Goal: Browse casually: Explore the website without a specific task or goal

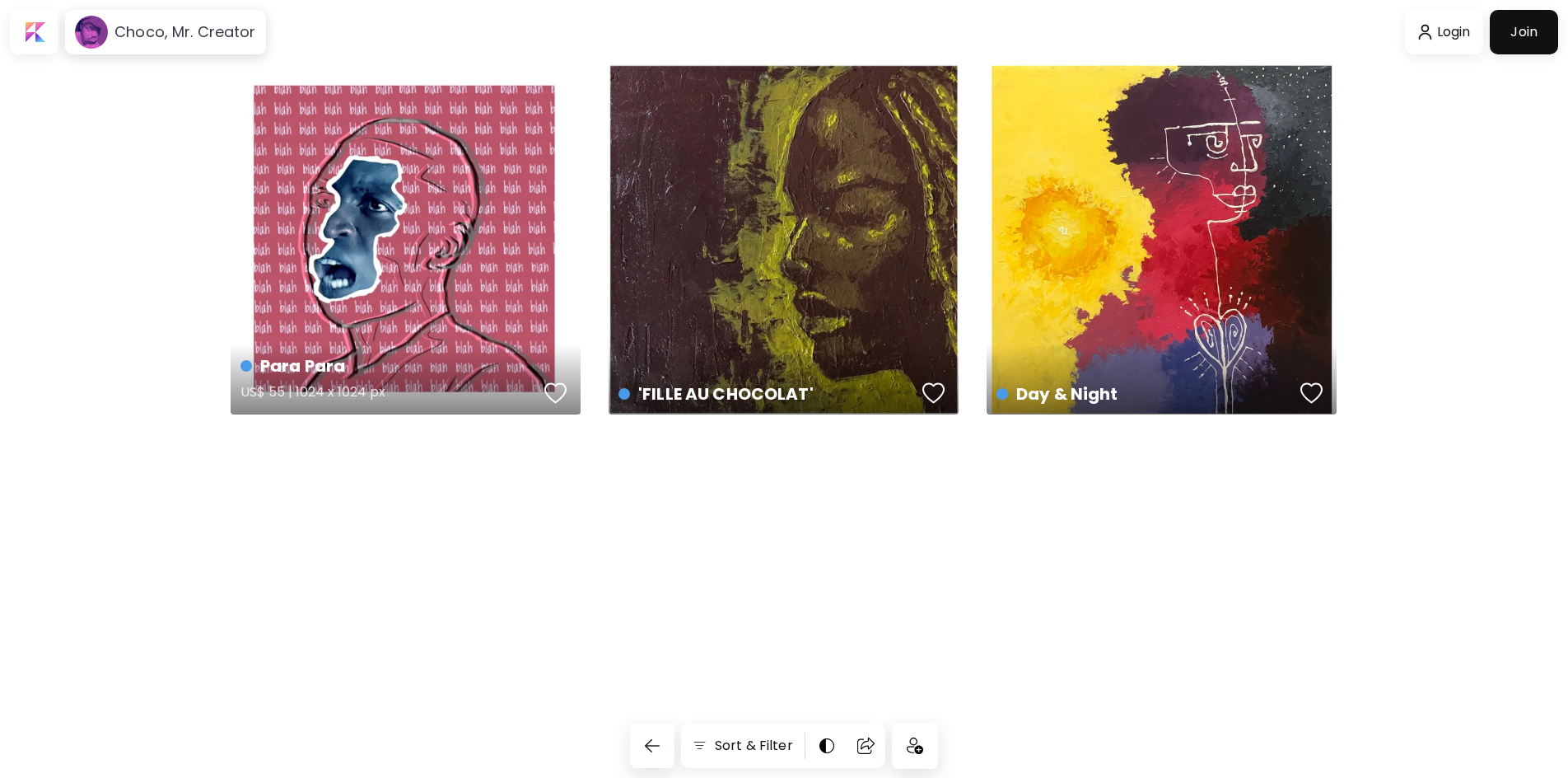
click at [434, 309] on div "Para Para US$ 55 | 1024 x 1024 px" at bounding box center [406, 239] width 350 height 351
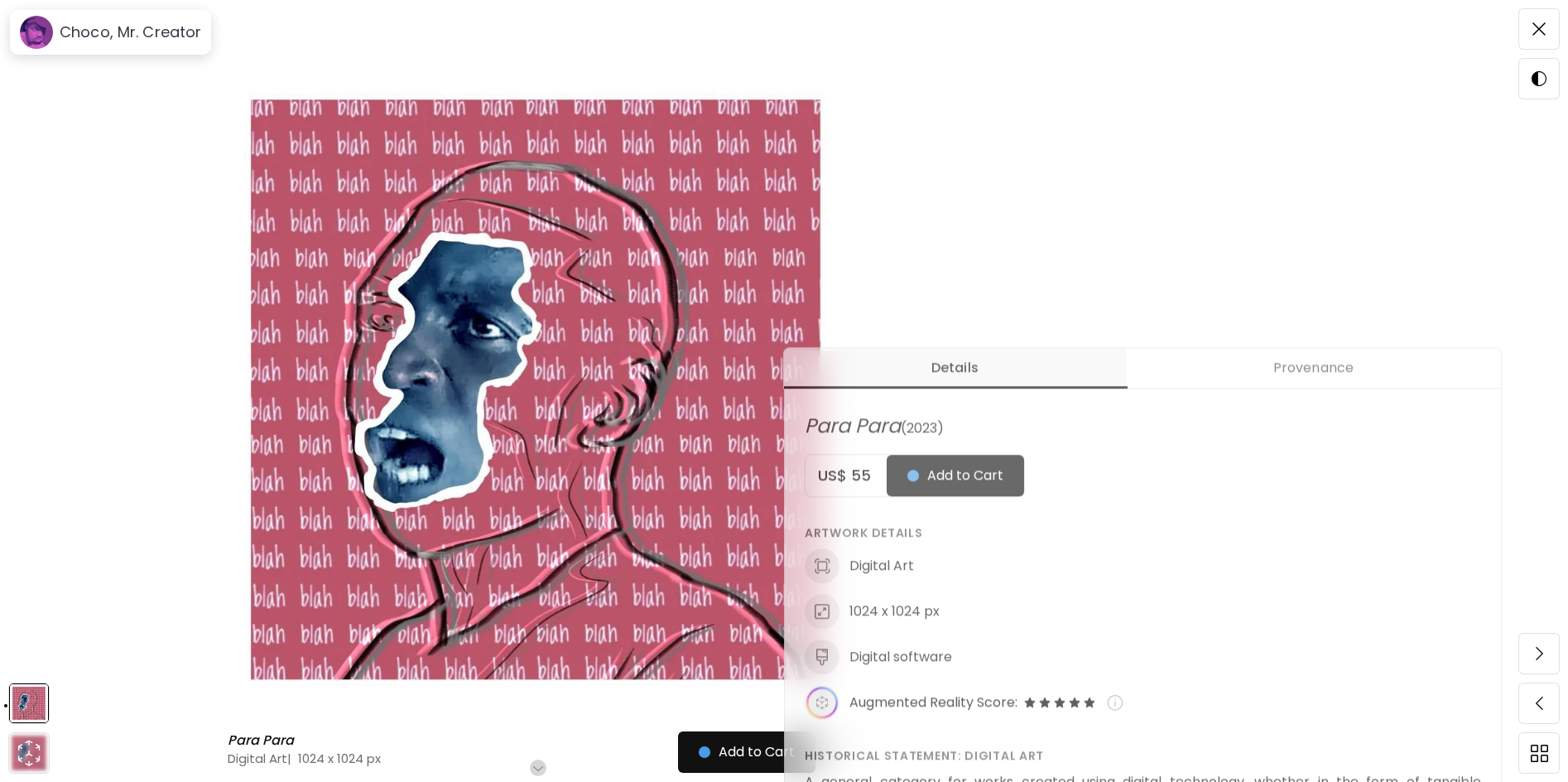
scroll to position [414, 0]
click at [1528, 640] on span at bounding box center [1539, 653] width 35 height 35
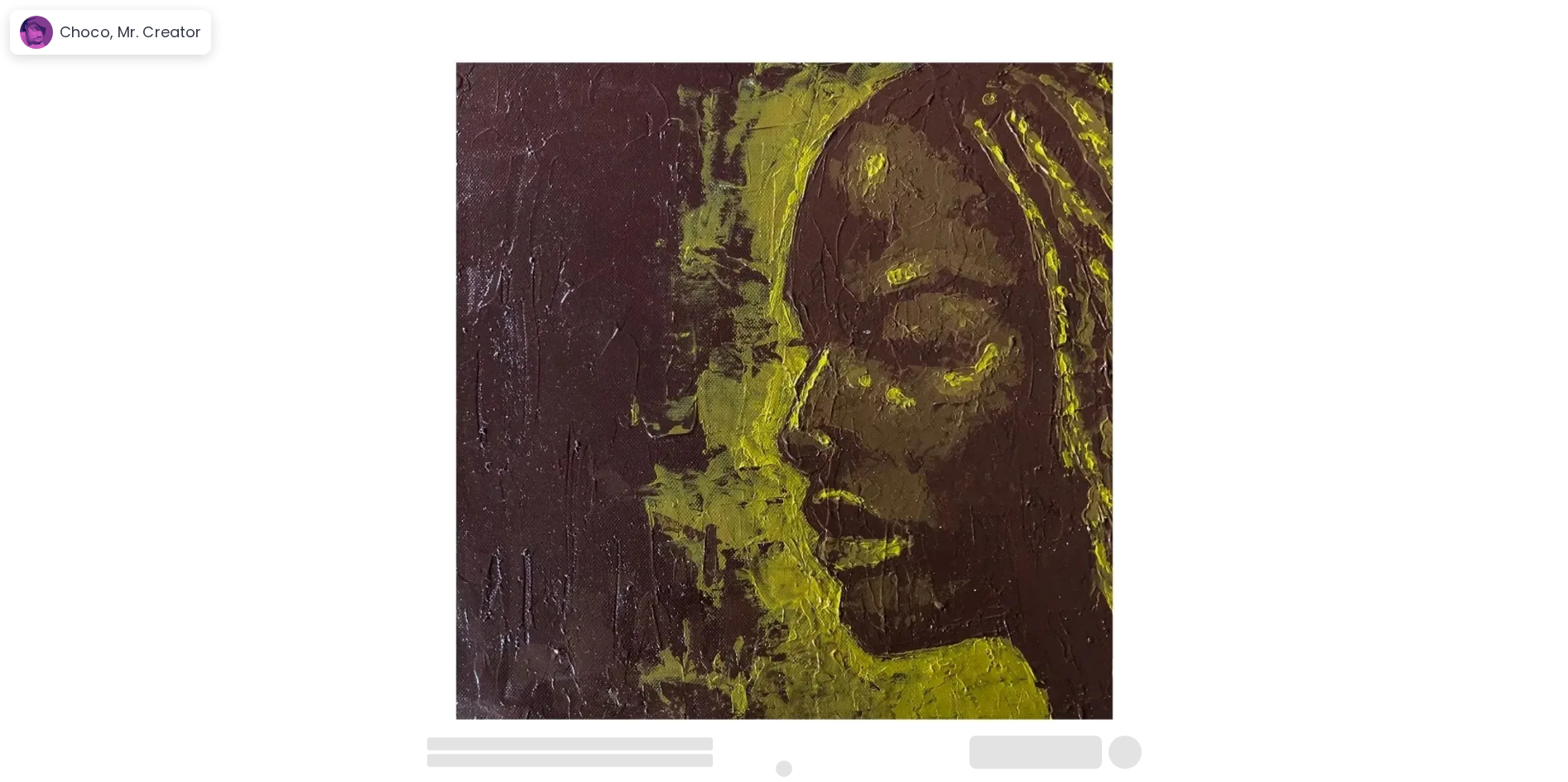
click at [1244, 112] on img at bounding box center [784, 391] width 1429 height 663
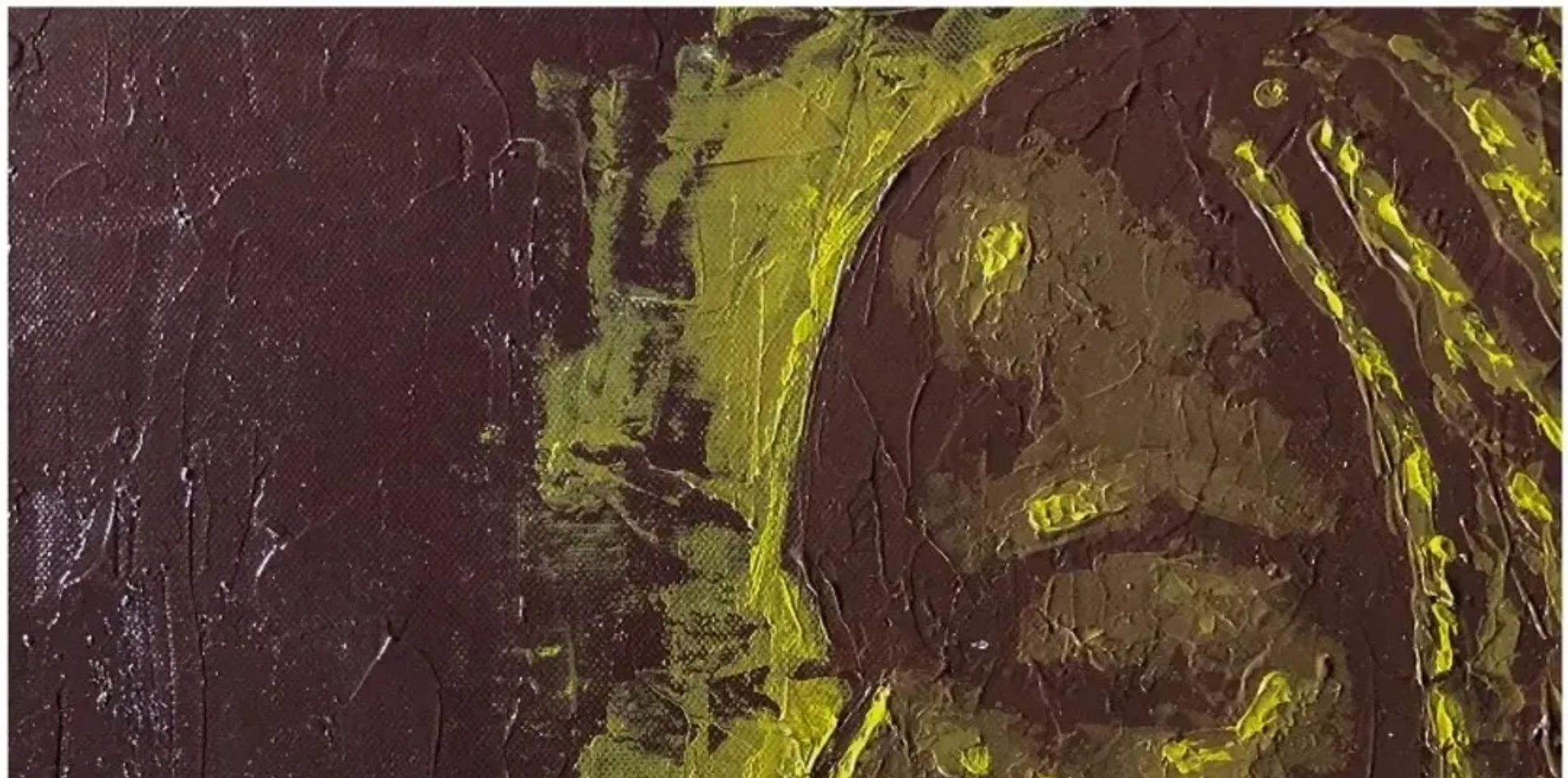
scroll to position [247, 0]
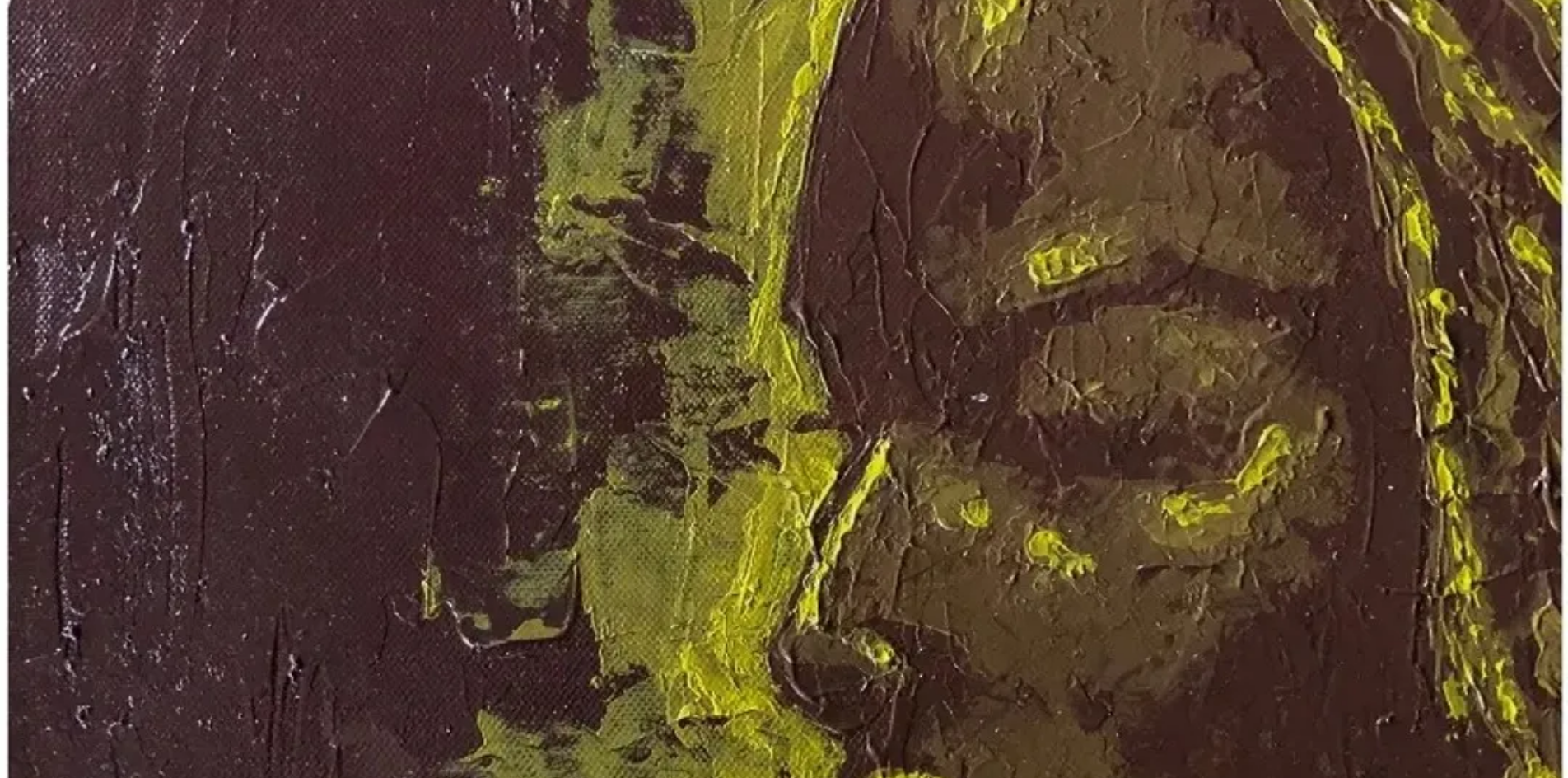
click at [1247, 345] on img at bounding box center [784, 537] width 1568 height 1569
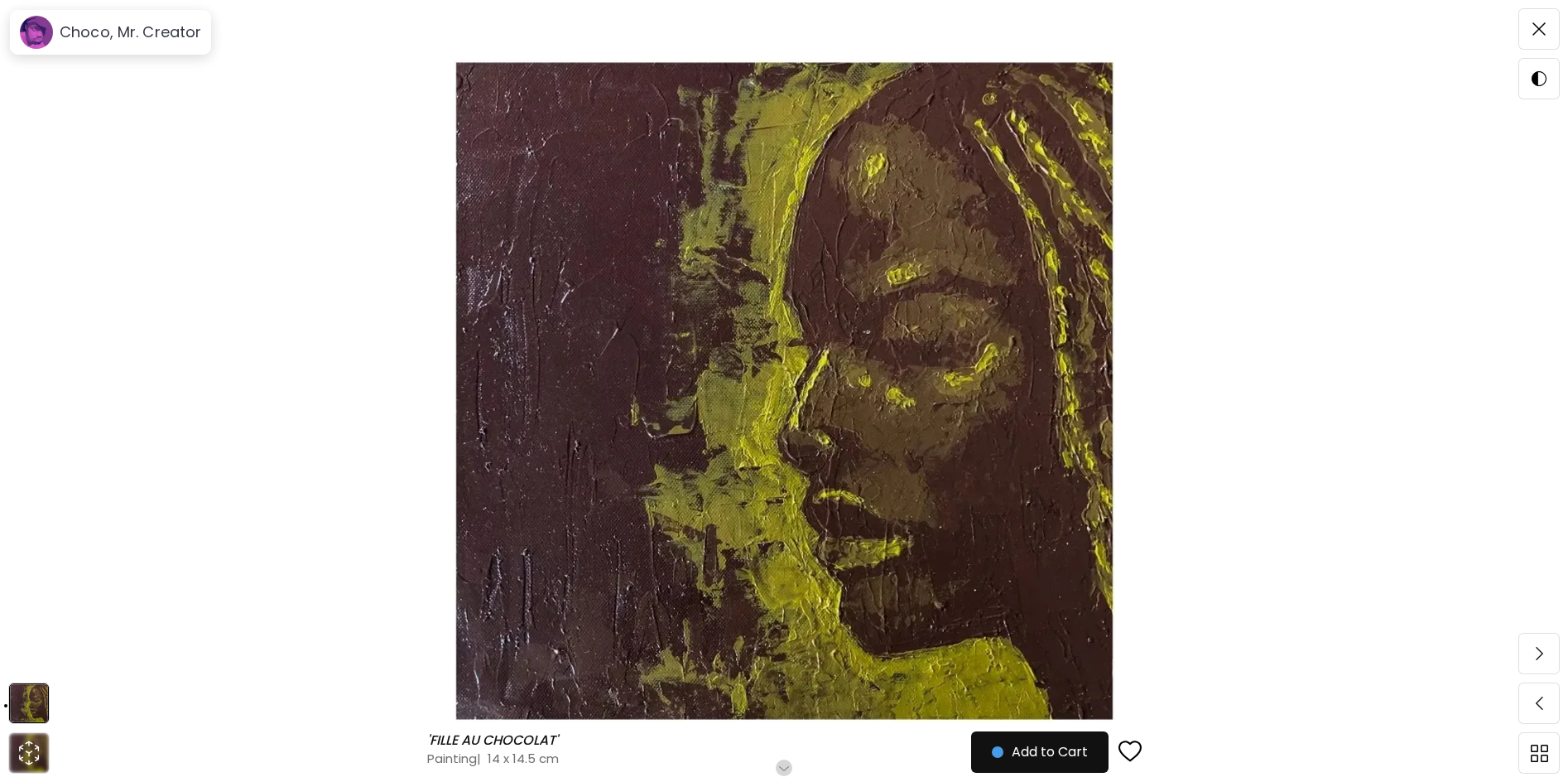
click at [1253, 347] on img at bounding box center [784, 391] width 1429 height 663
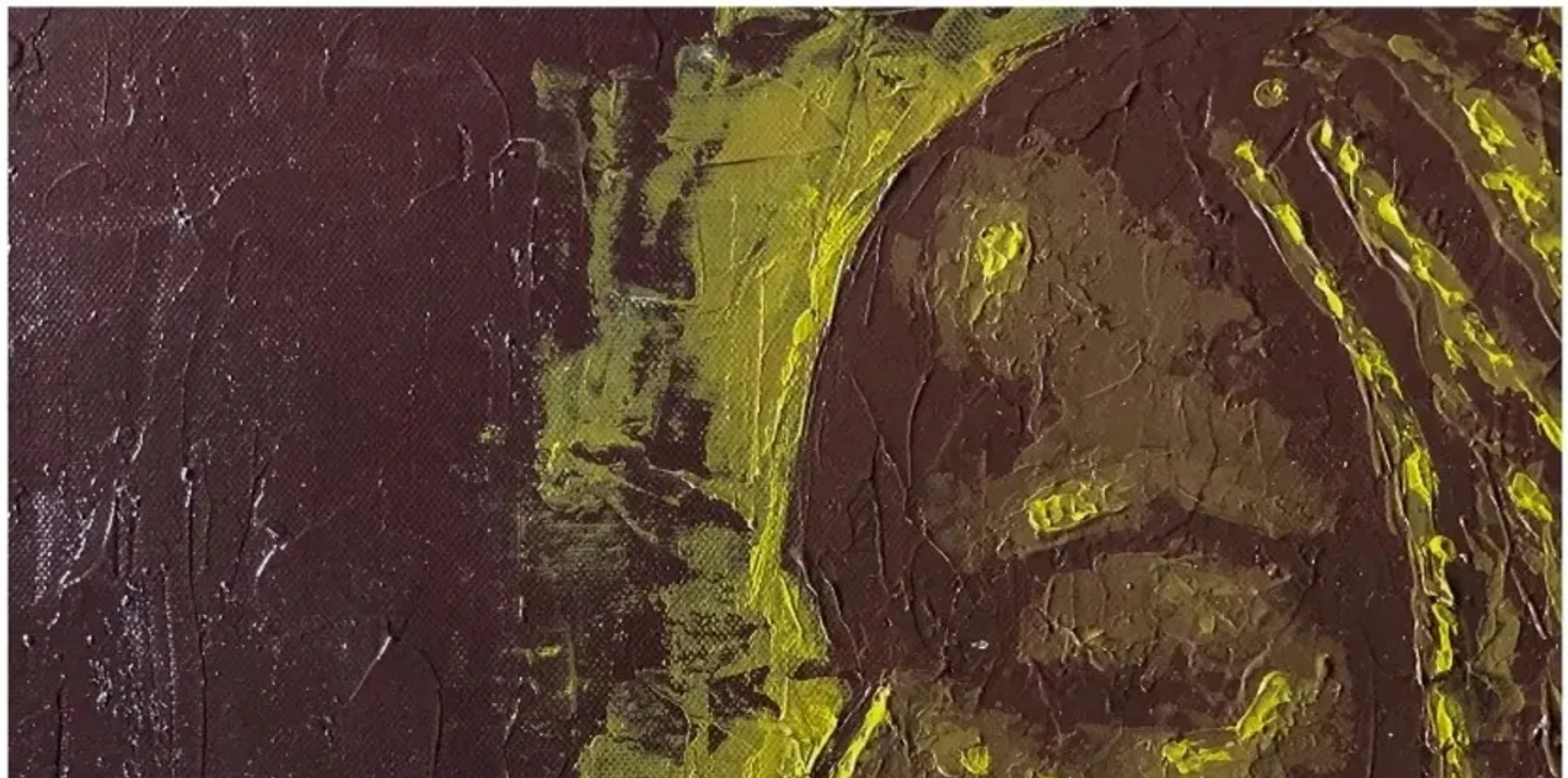
click at [1298, 348] on img at bounding box center [784, 784] width 1568 height 1569
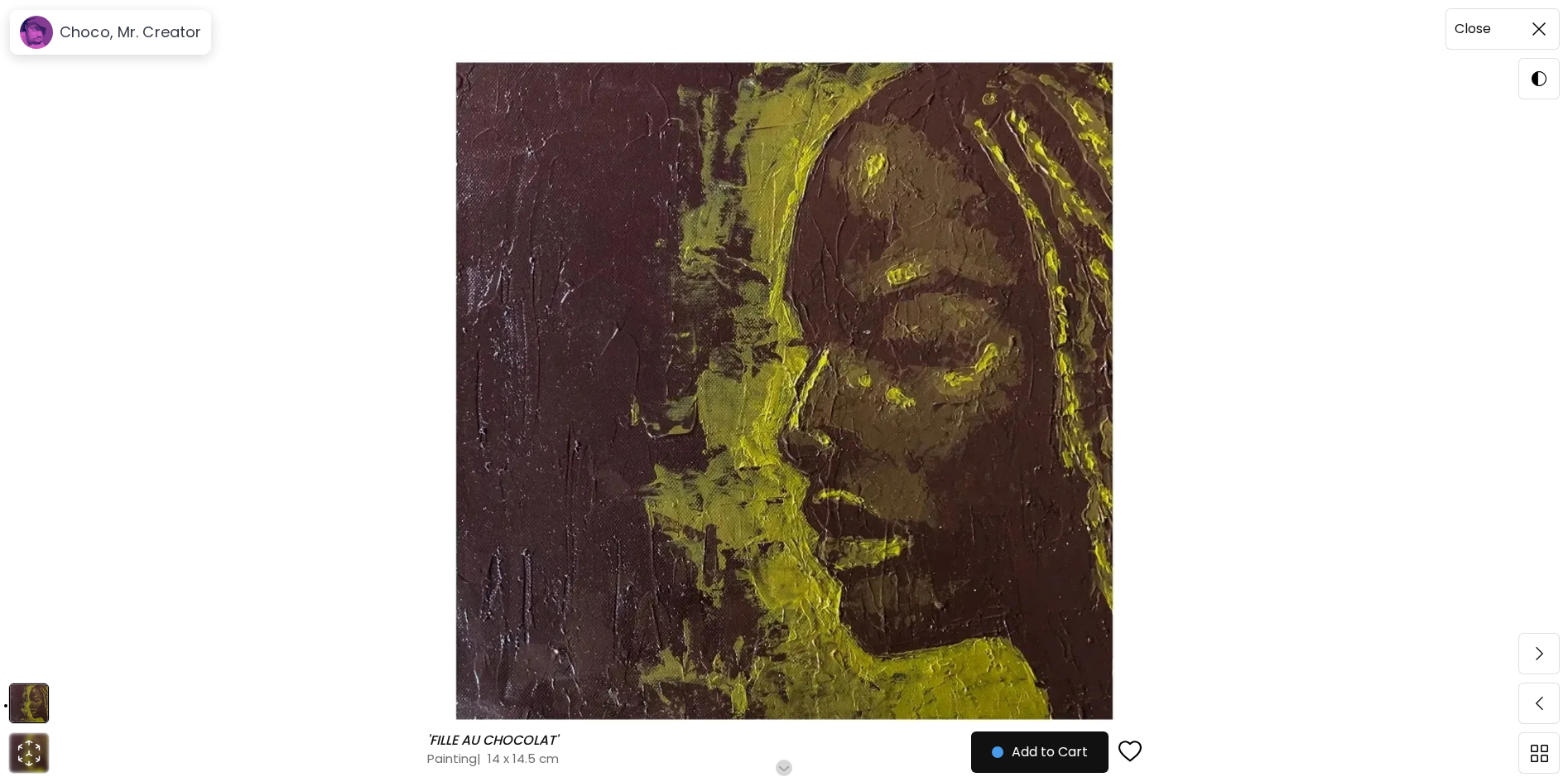
click at [1559, 28] on div "Close" at bounding box center [1502, 28] width 115 height 41
